Goal: Check status: Check status

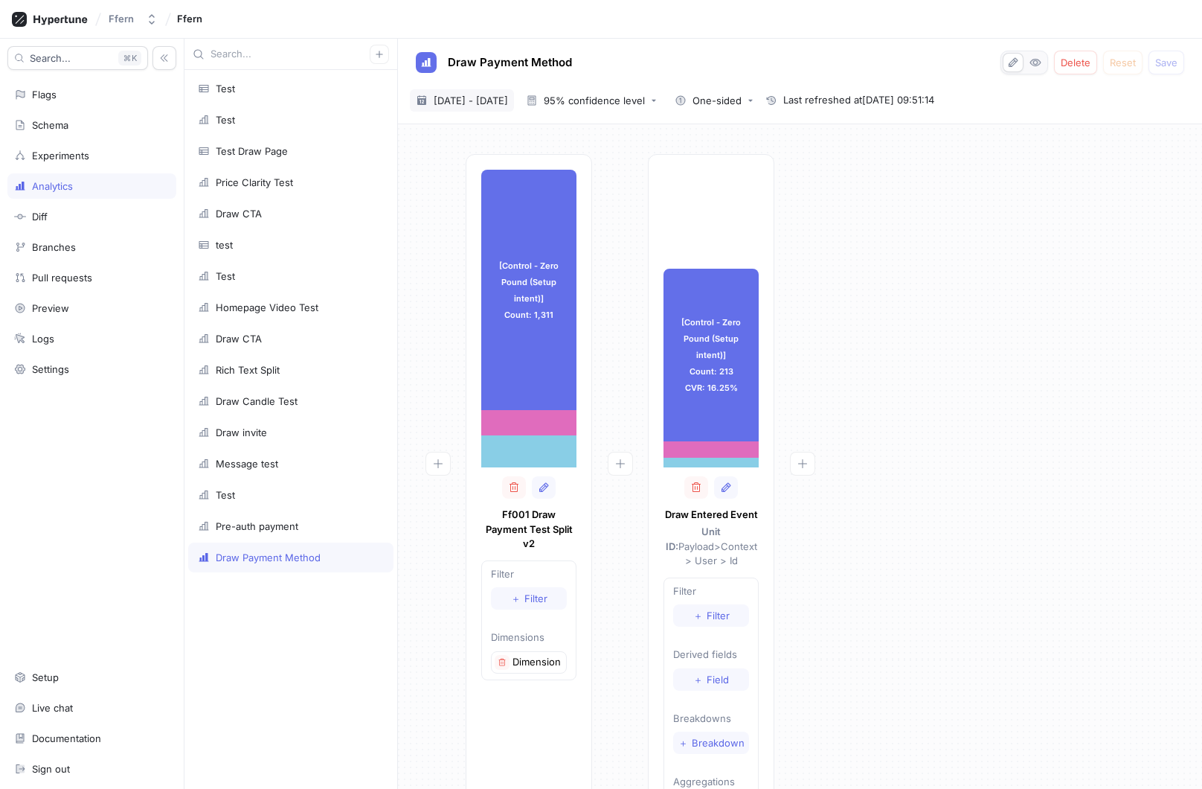
click at [508, 100] on span "[DATE] - [DATE]" at bounding box center [471, 100] width 74 height 15
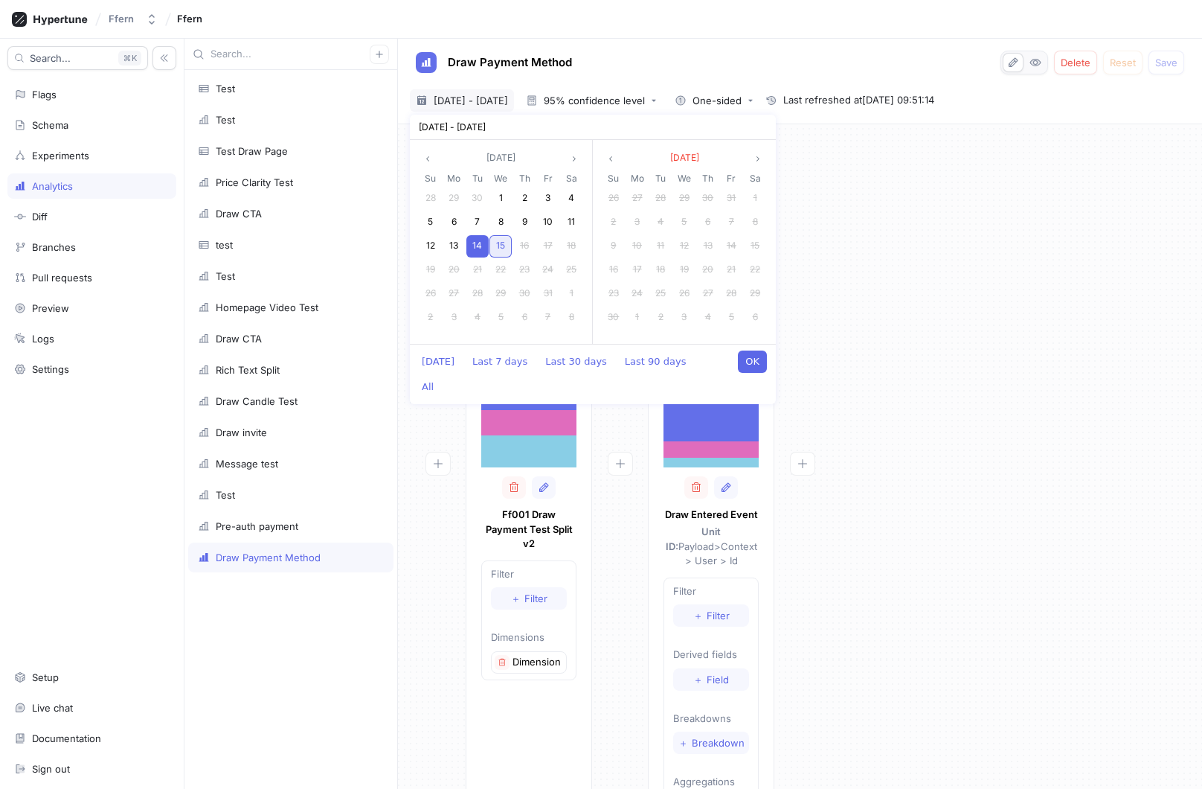
click at [500, 246] on span "15" at bounding box center [500, 245] width 9 height 11
click at [484, 246] on div "14" at bounding box center [478, 246] width 22 height 22
click at [750, 362] on button "OK" at bounding box center [752, 361] width 29 height 22
type textarea "x"
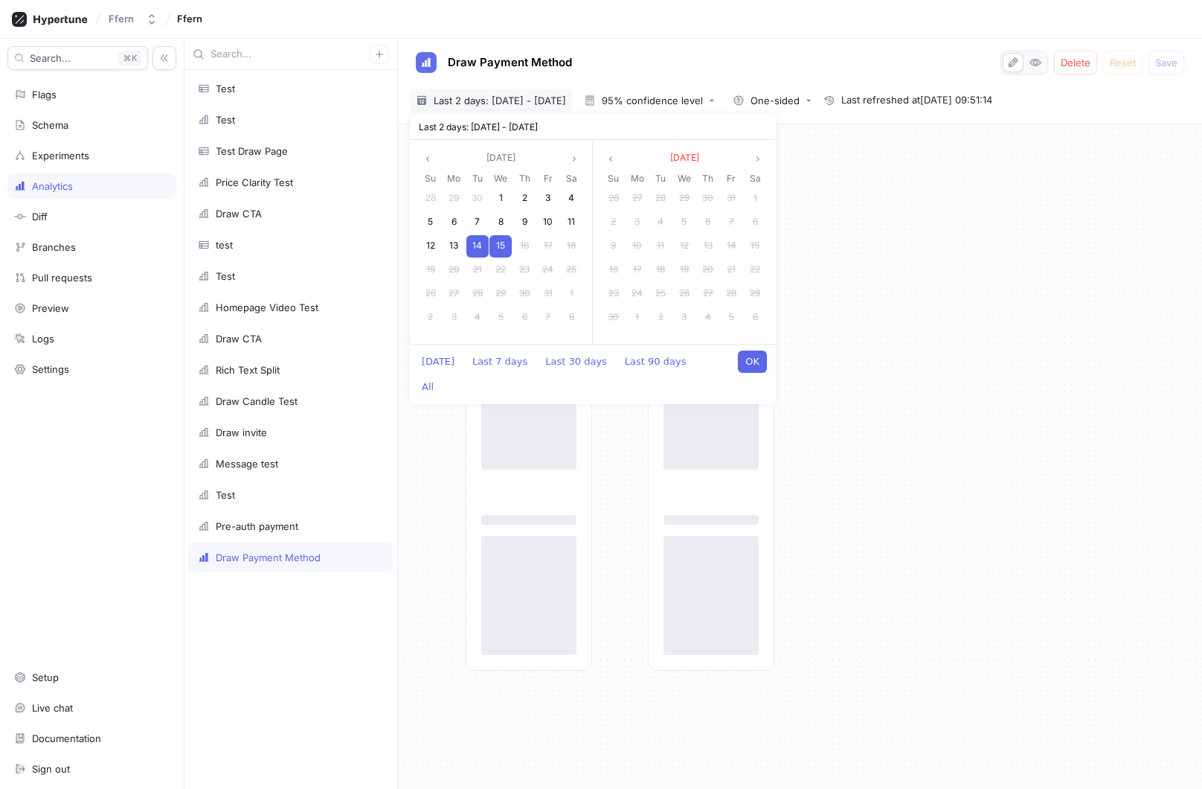
type input "[DATE] ~ [DATE]"
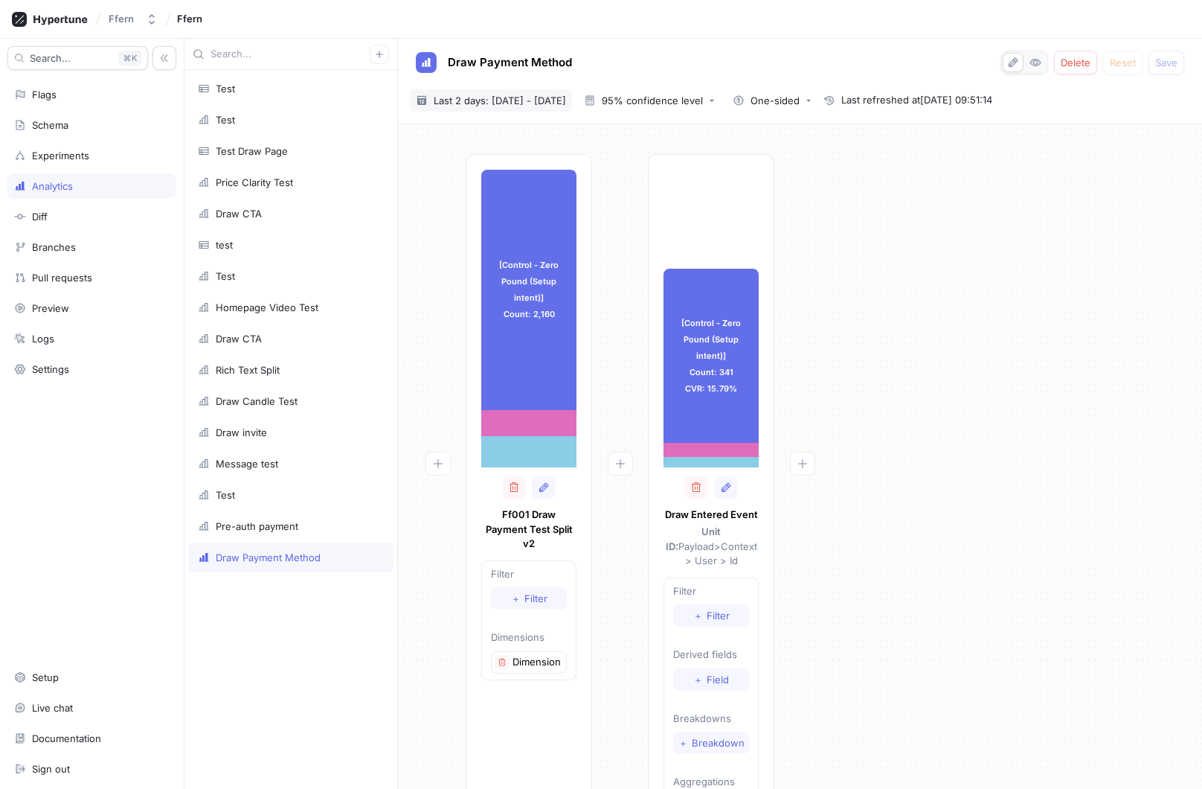
click at [564, 101] on span "Last 2 days: [DATE] - [DATE]" at bounding box center [500, 100] width 132 height 15
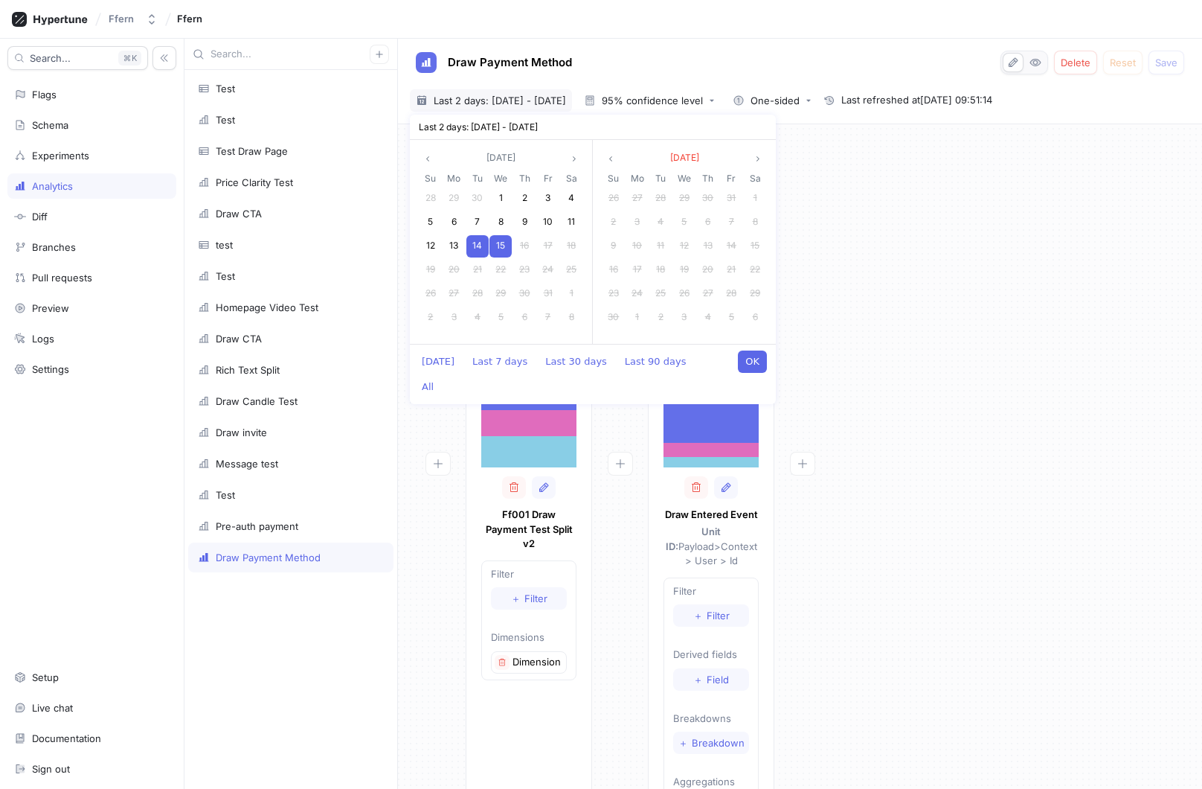
click at [502, 245] on span "15" at bounding box center [500, 245] width 9 height 11
click at [752, 356] on button "OK" at bounding box center [752, 361] width 29 height 22
type textarea "x"
type input "[DATE] ~ [DATE]"
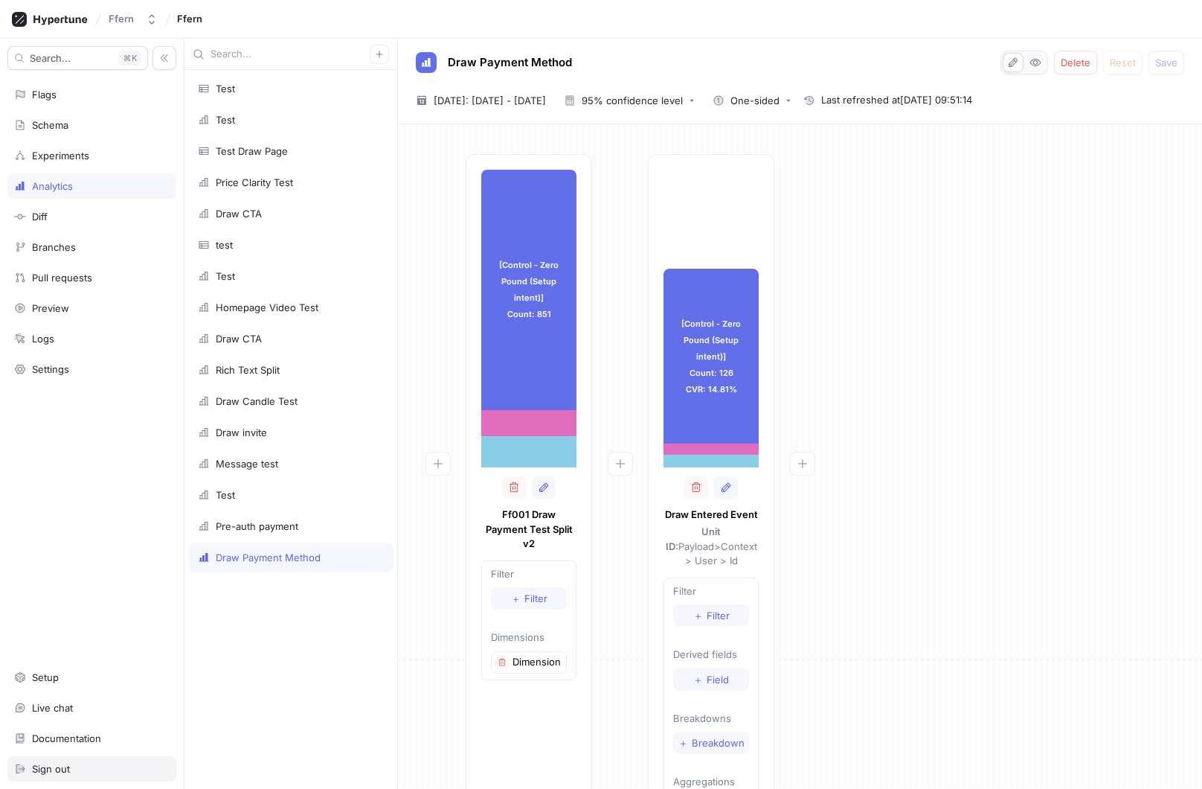
type textarea "x"
